Goal: Browse casually

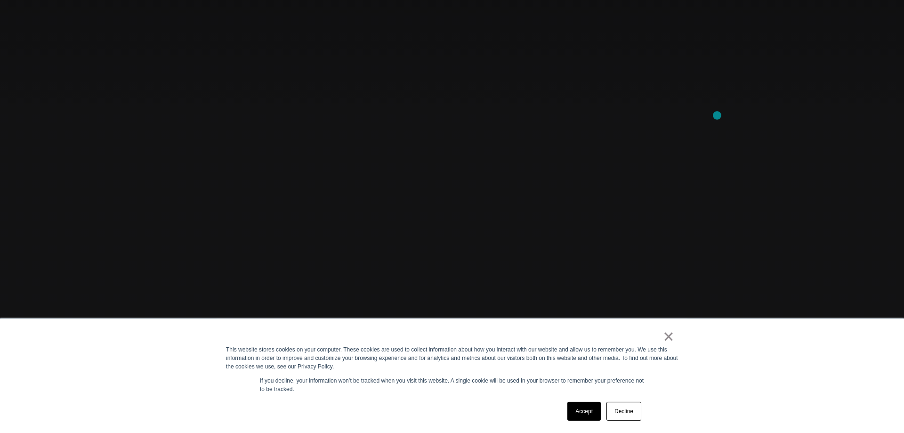
scroll to position [96, 0]
click at [581, 413] on link "Accept" at bounding box center [583, 411] width 33 height 19
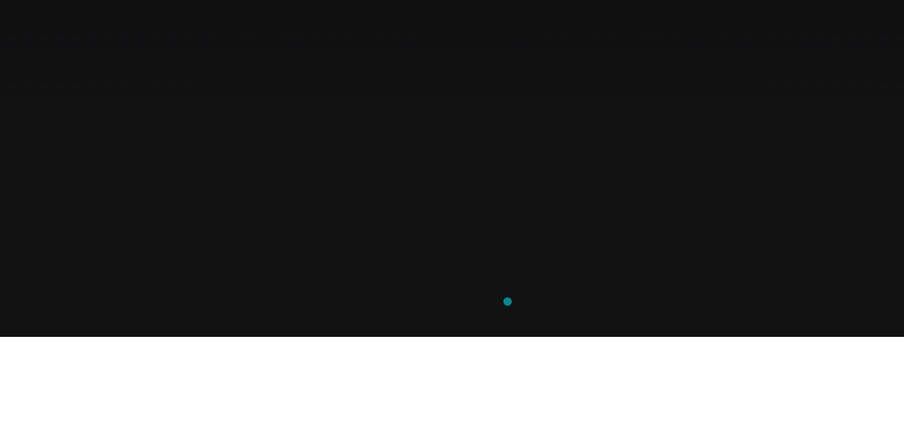
scroll to position [0, 0]
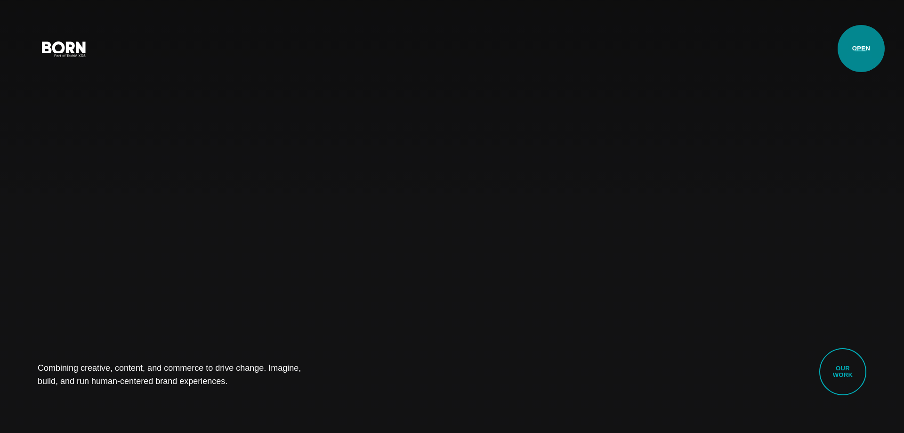
click at [861, 49] on button "Primary Menu" at bounding box center [860, 49] width 23 height 20
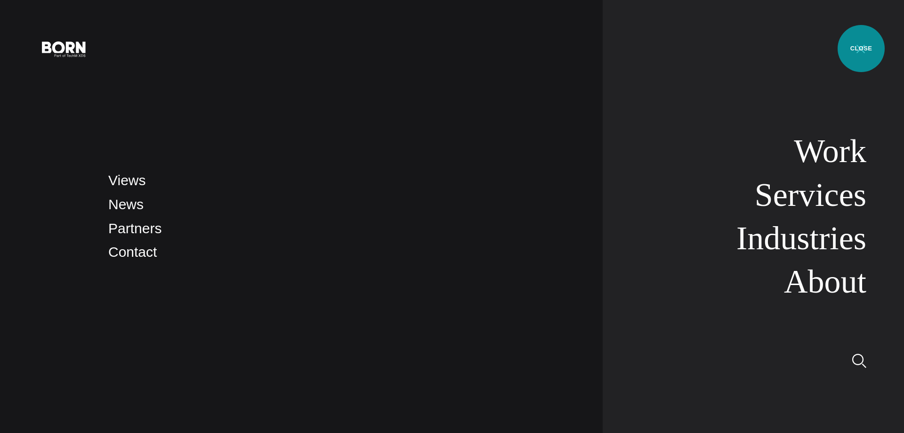
click at [861, 49] on button "Primary Menu" at bounding box center [860, 49] width 23 height 20
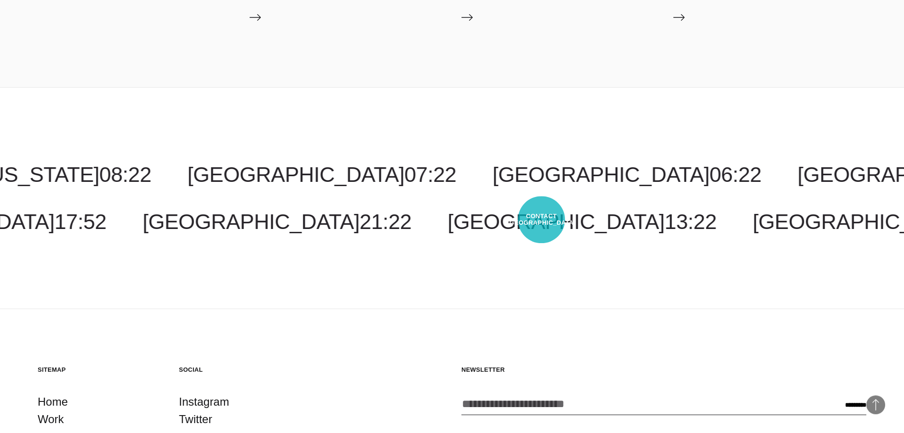
scroll to position [2988, 0]
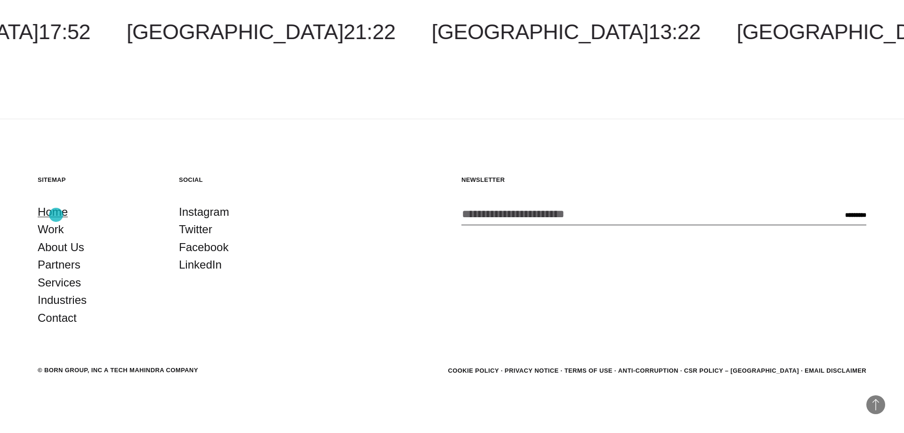
click at [56, 215] on link "Home" at bounding box center [53, 212] width 30 height 18
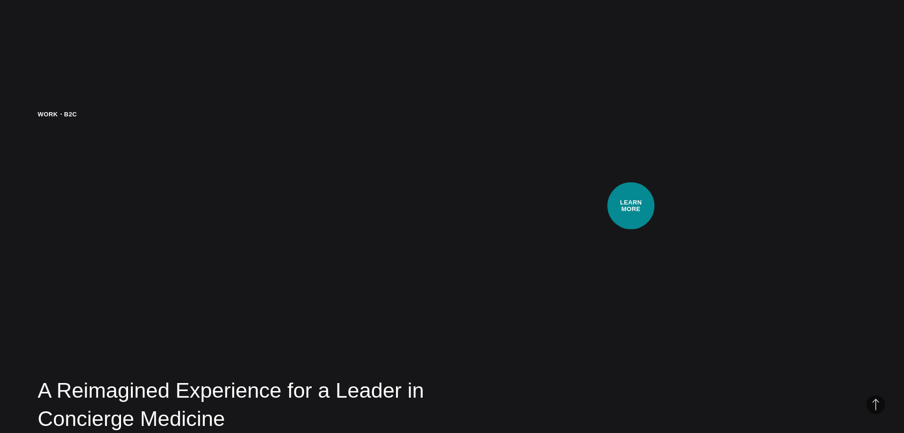
scroll to position [2076, 0]
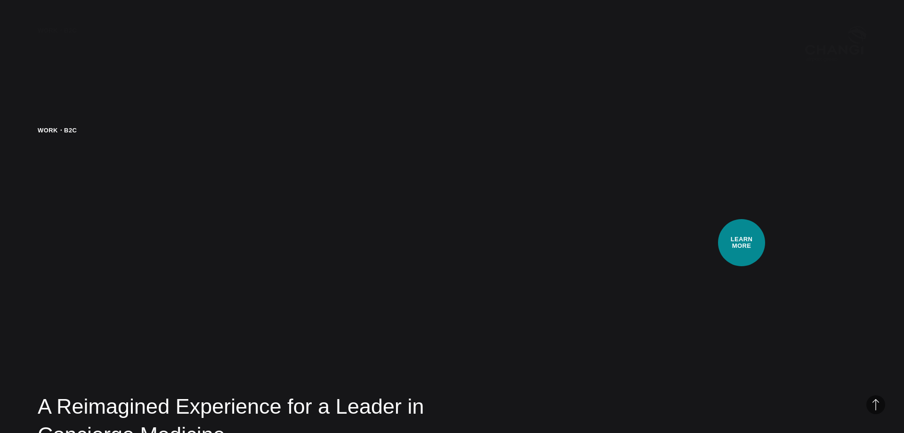
drag, startPoint x: 742, startPoint y: 243, endPoint x: 744, endPoint y: 234, distance: 8.8
click at [740, 242] on video at bounding box center [688, 304] width 356 height 357
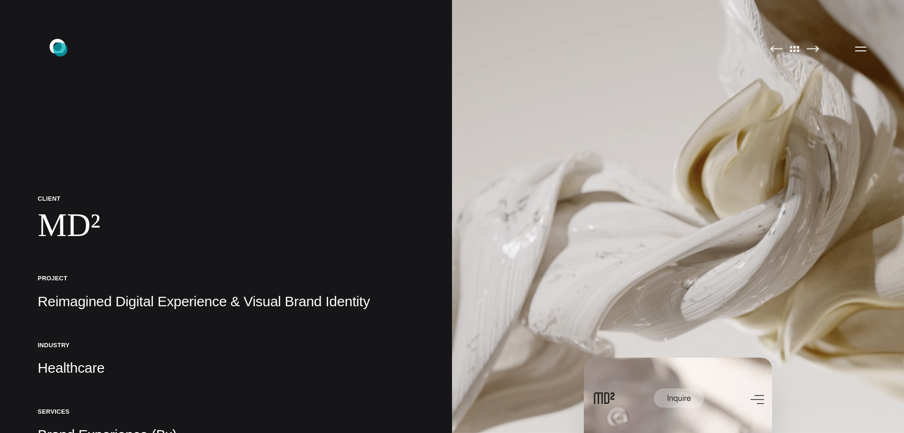
click at [60, 49] on icon ".st0{display:none;} .st1{display:inline;} .st2{font-family:'HelveticaNeue-Mediu…" at bounding box center [64, 48] width 60 height 24
